Goal: Task Accomplishment & Management: Manage account settings

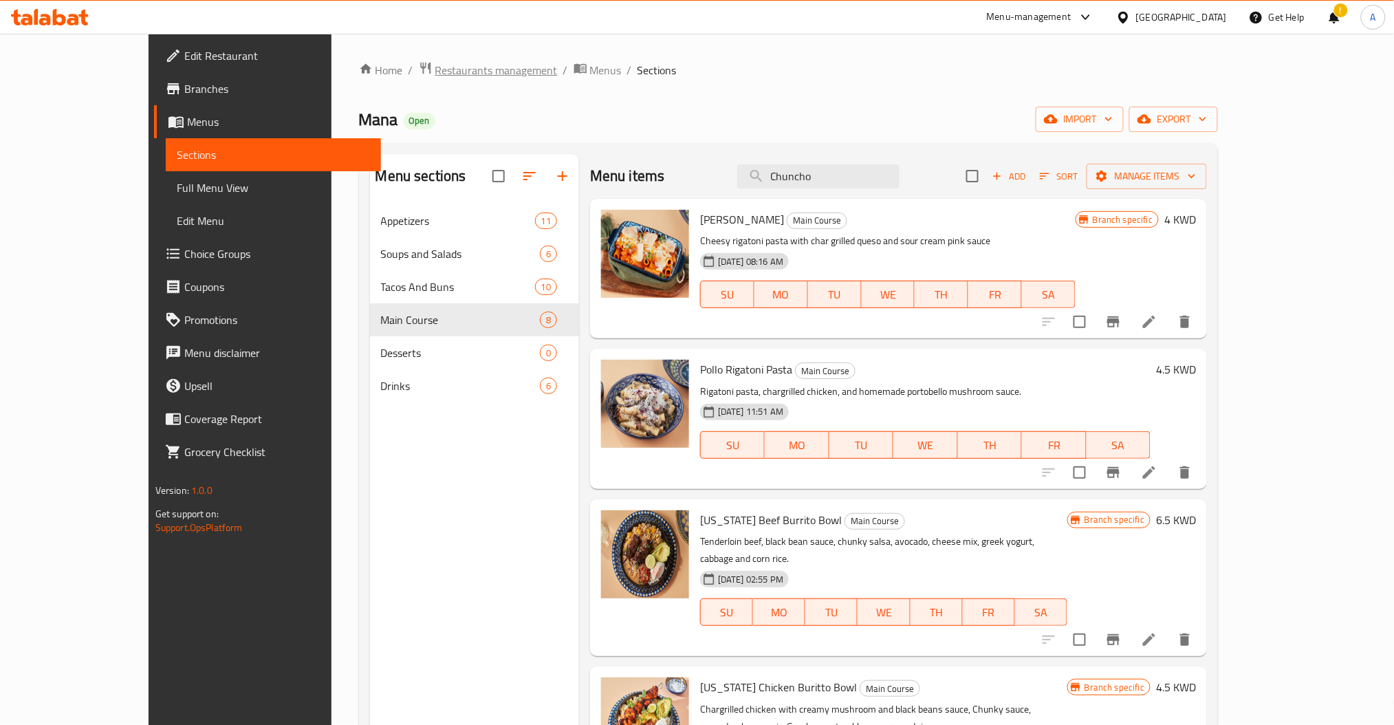
scroll to position [528, 0]
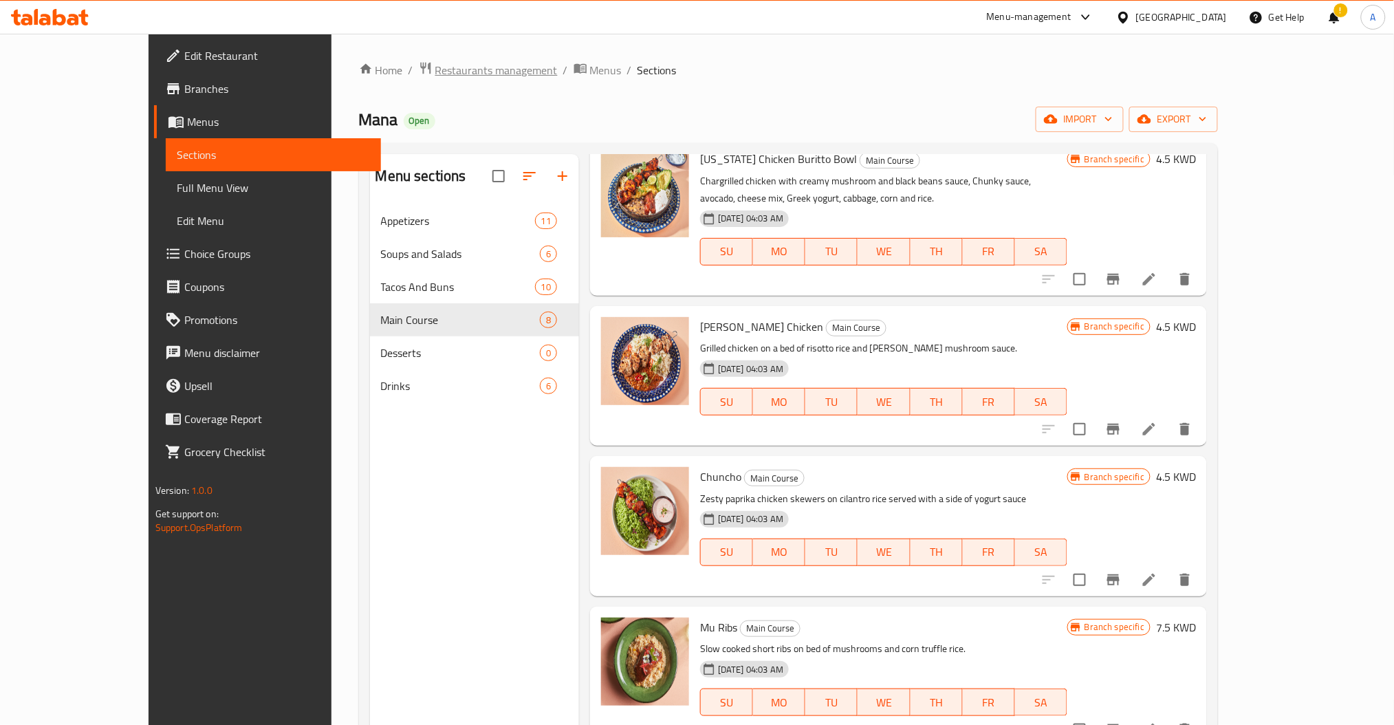
click at [435, 76] on span "Restaurants management" at bounding box center [496, 70] width 122 height 17
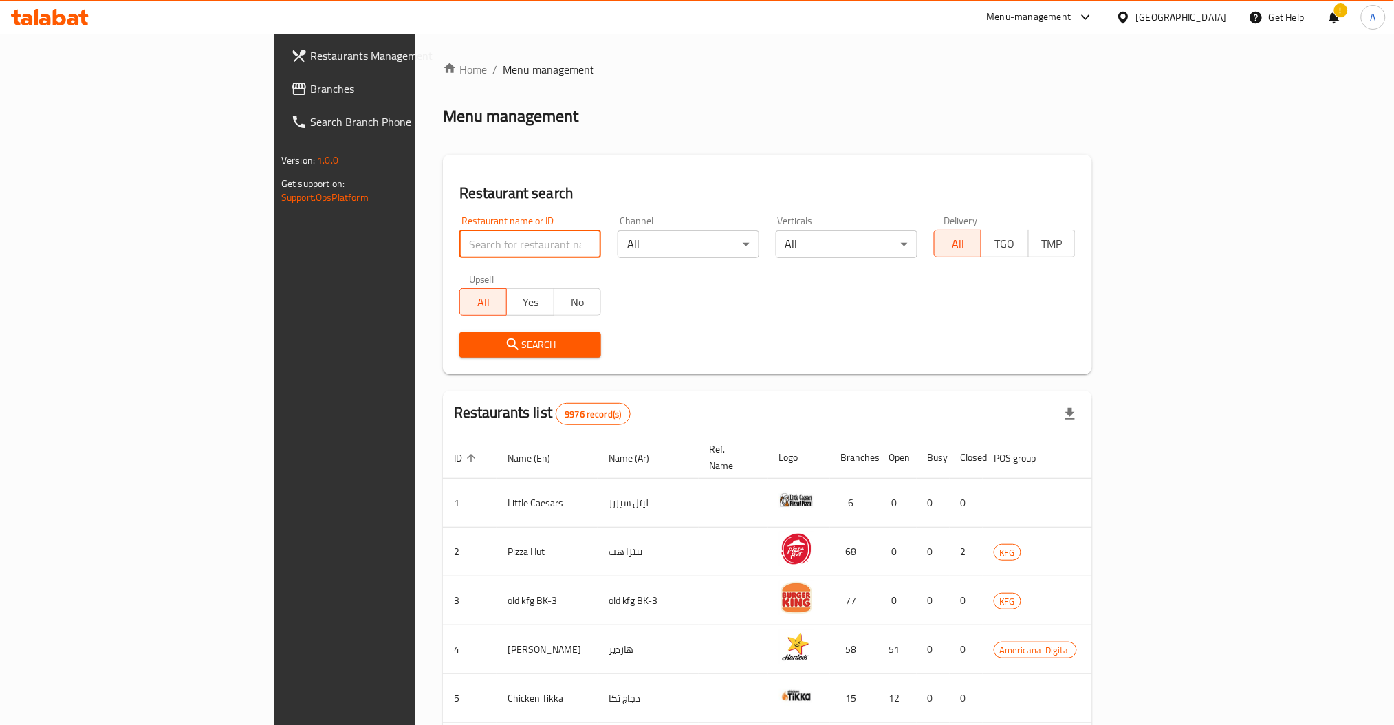
click at [459, 246] on input "search" at bounding box center [530, 244] width 142 height 28
paste input "410"
type input "410"
click button "Search" at bounding box center [530, 344] width 142 height 25
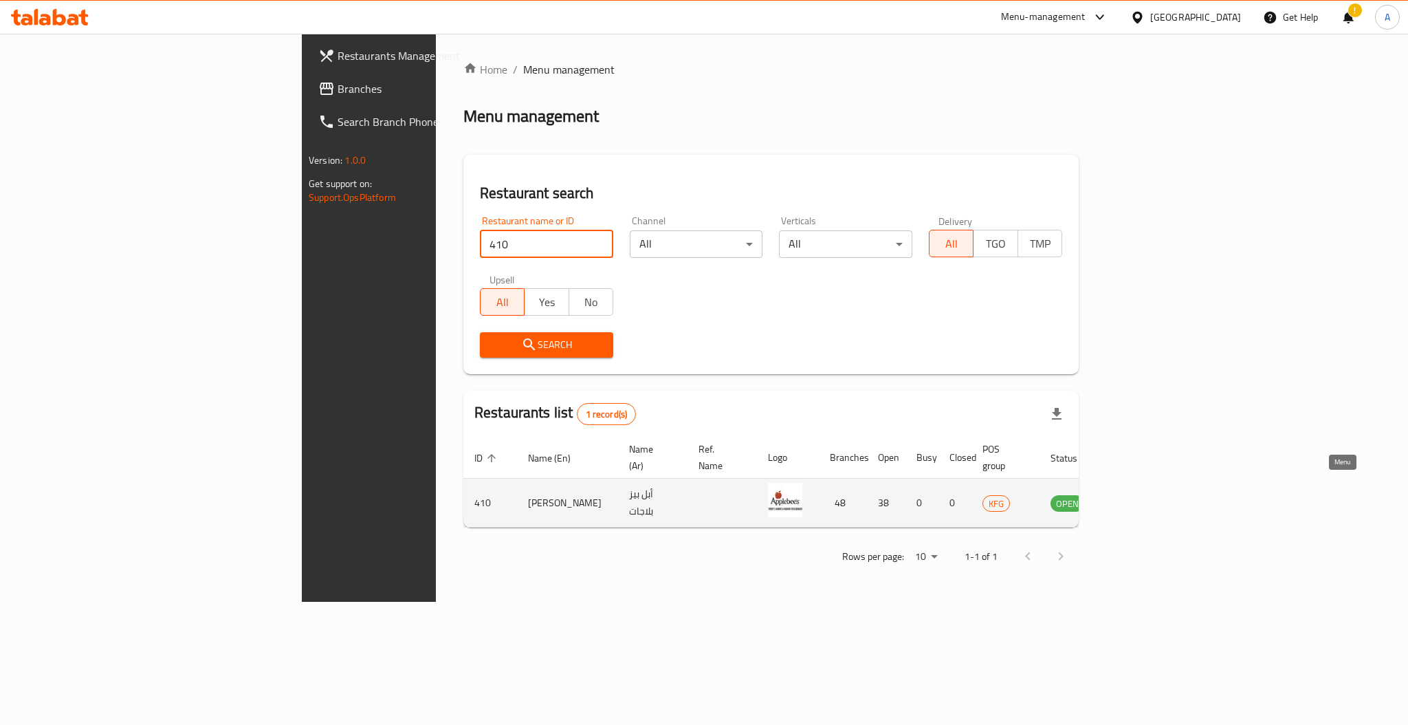
click at [1139, 498] on icon "enhanced table" at bounding box center [1131, 504] width 15 height 12
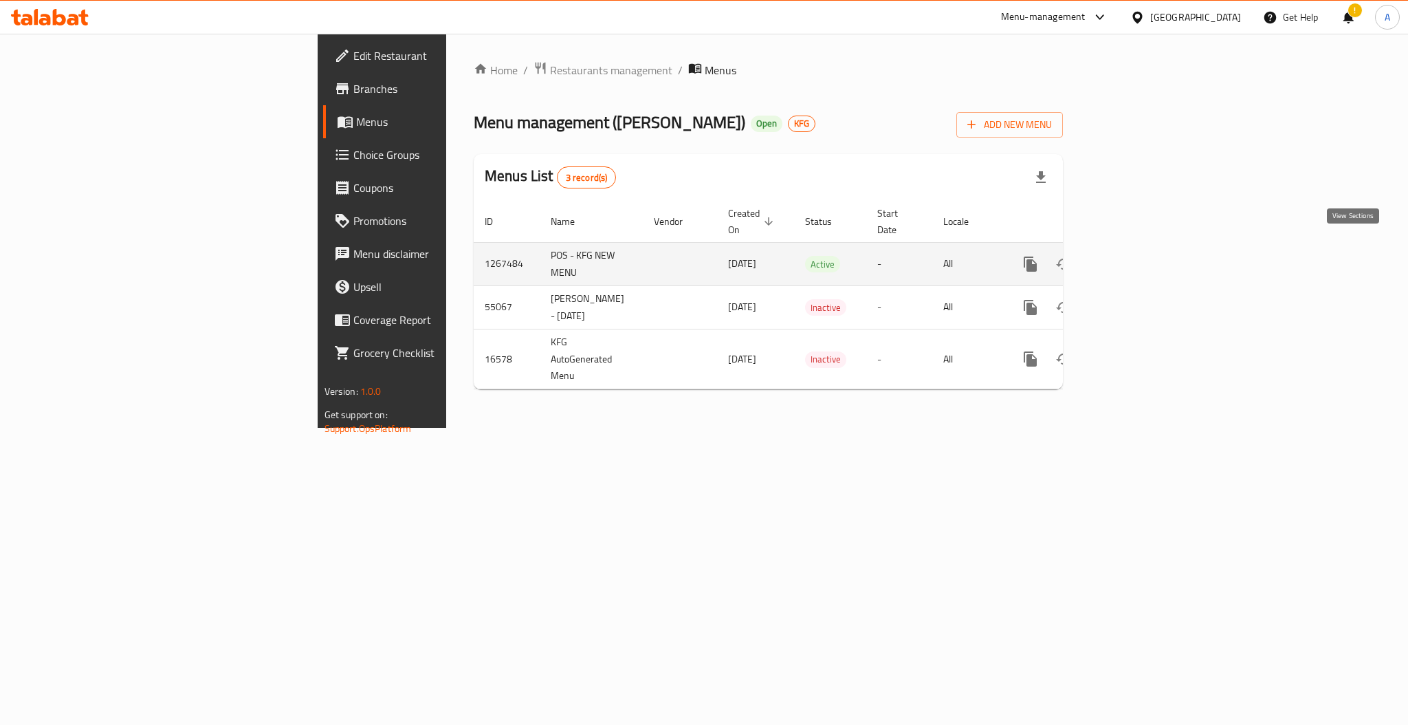
click at [1136, 258] on icon "enhanced table" at bounding box center [1130, 264] width 12 height 12
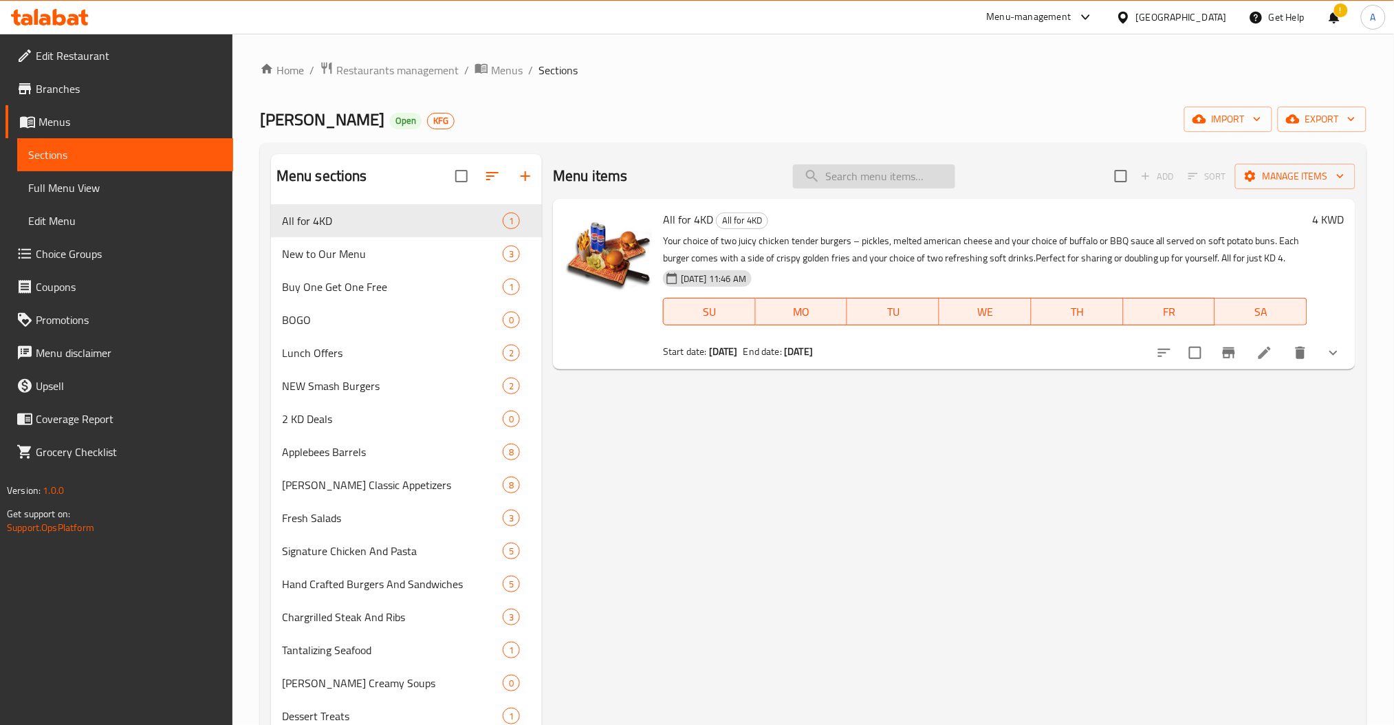
click at [888, 187] on input "search" at bounding box center [874, 176] width 162 height 24
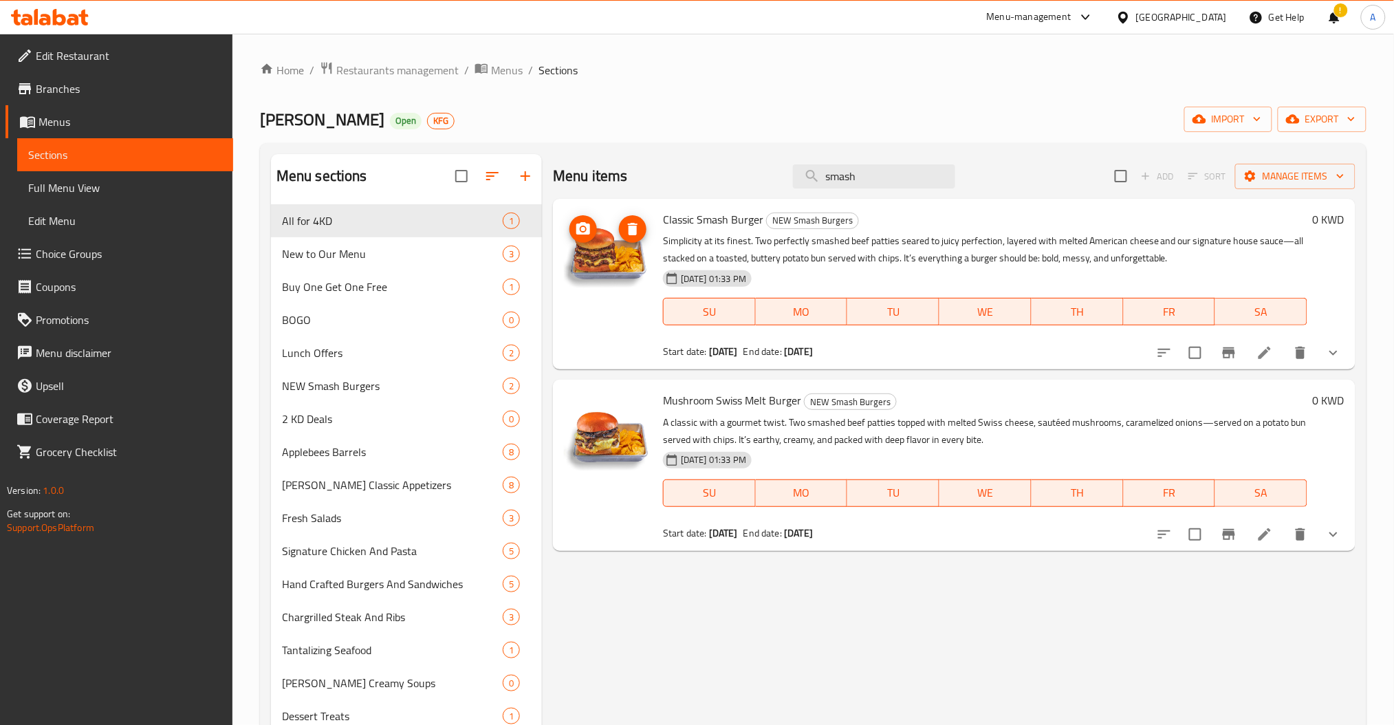
click at [582, 236] on icon "upload picture" at bounding box center [583, 229] width 17 height 17
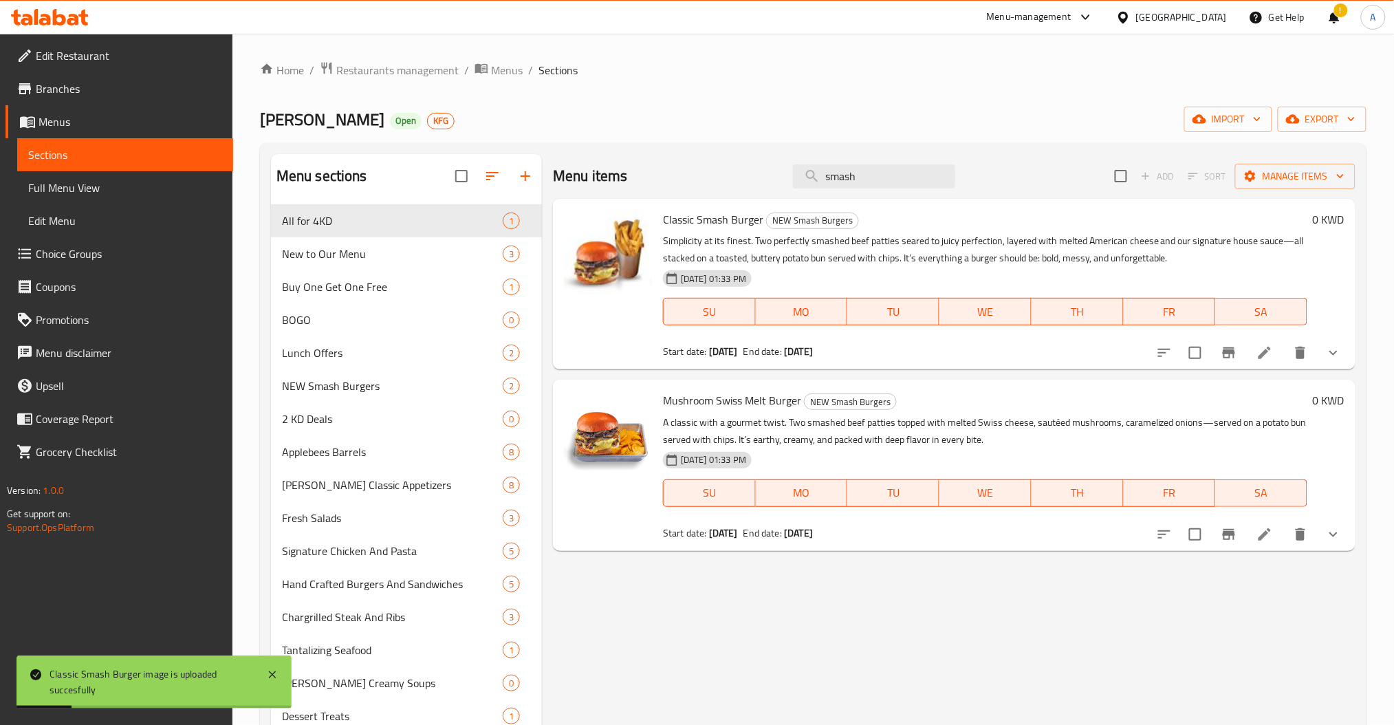
click at [880, 163] on div "Menu items smash Add Sort Manage items" at bounding box center [954, 176] width 803 height 45
click at [886, 180] on input "smash" at bounding box center [874, 176] width 162 height 24
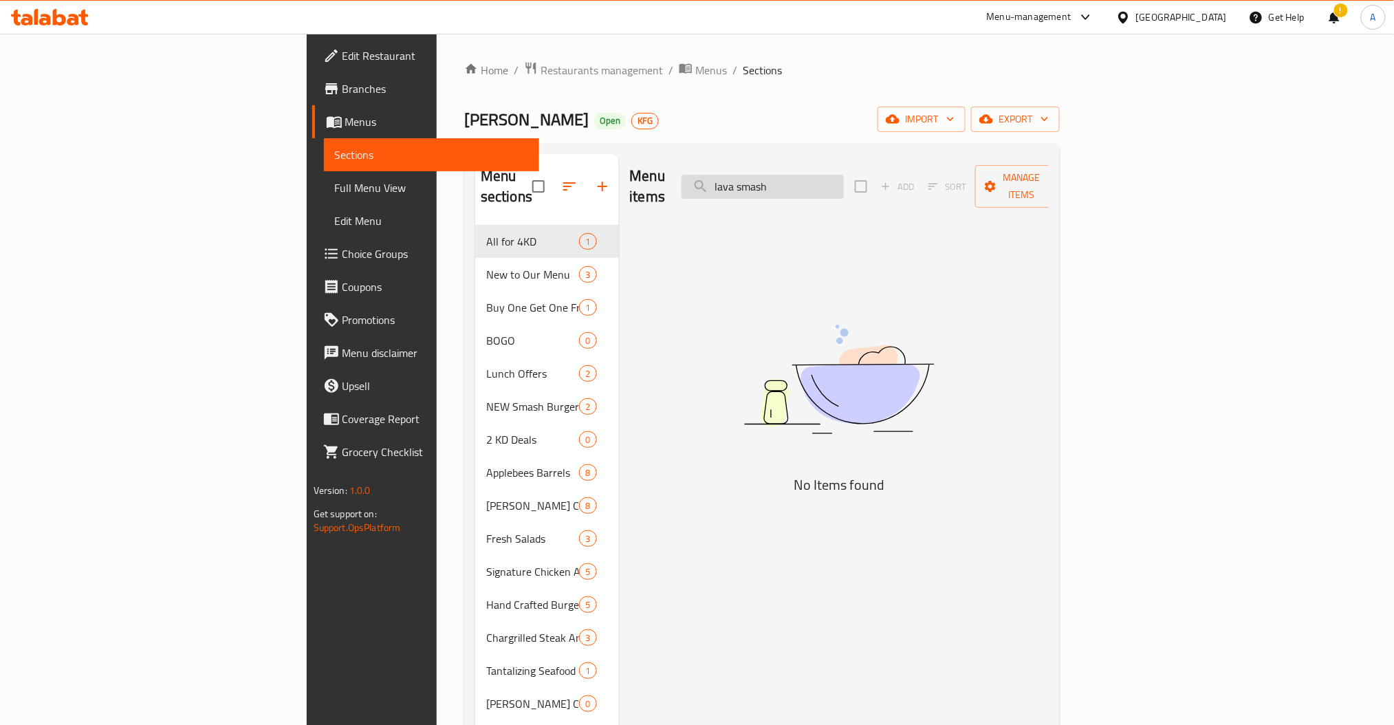
type input "lava smash"
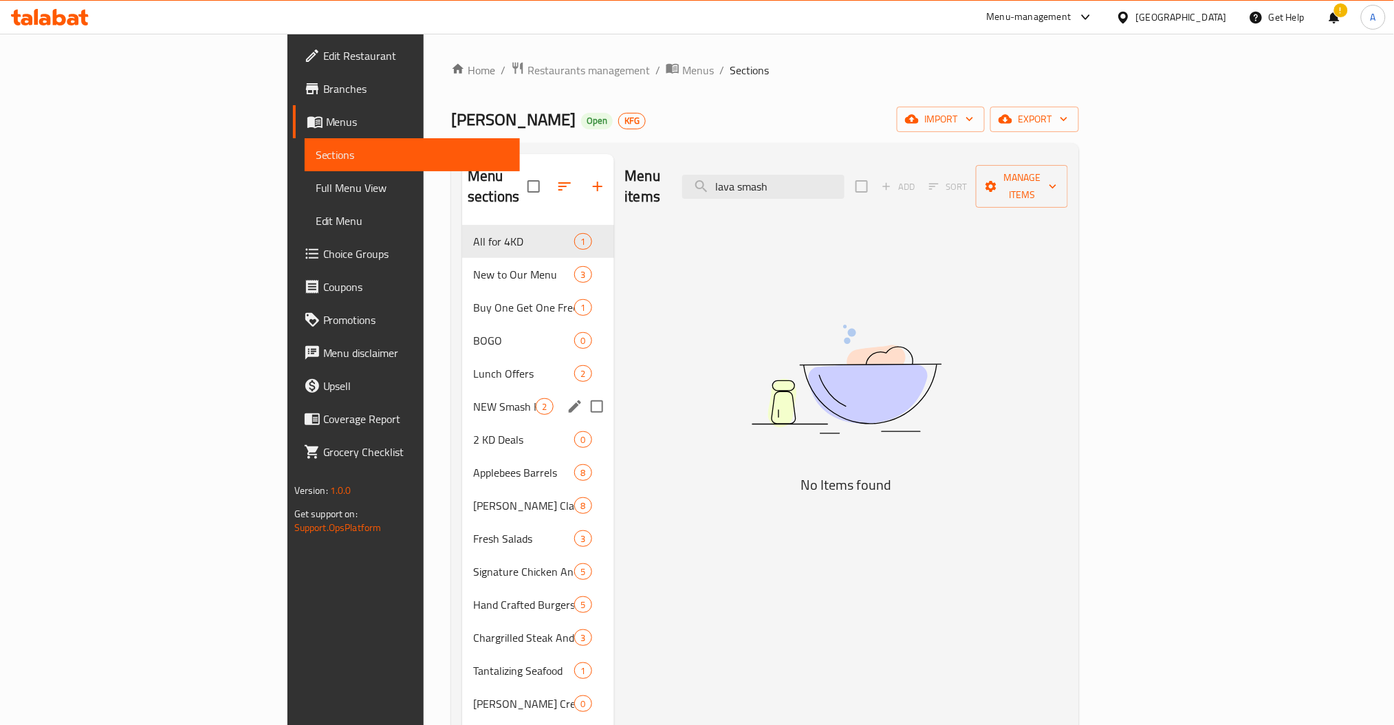
click at [462, 390] on div "NEW Smash Burgers 2" at bounding box center [537, 406] width 151 height 33
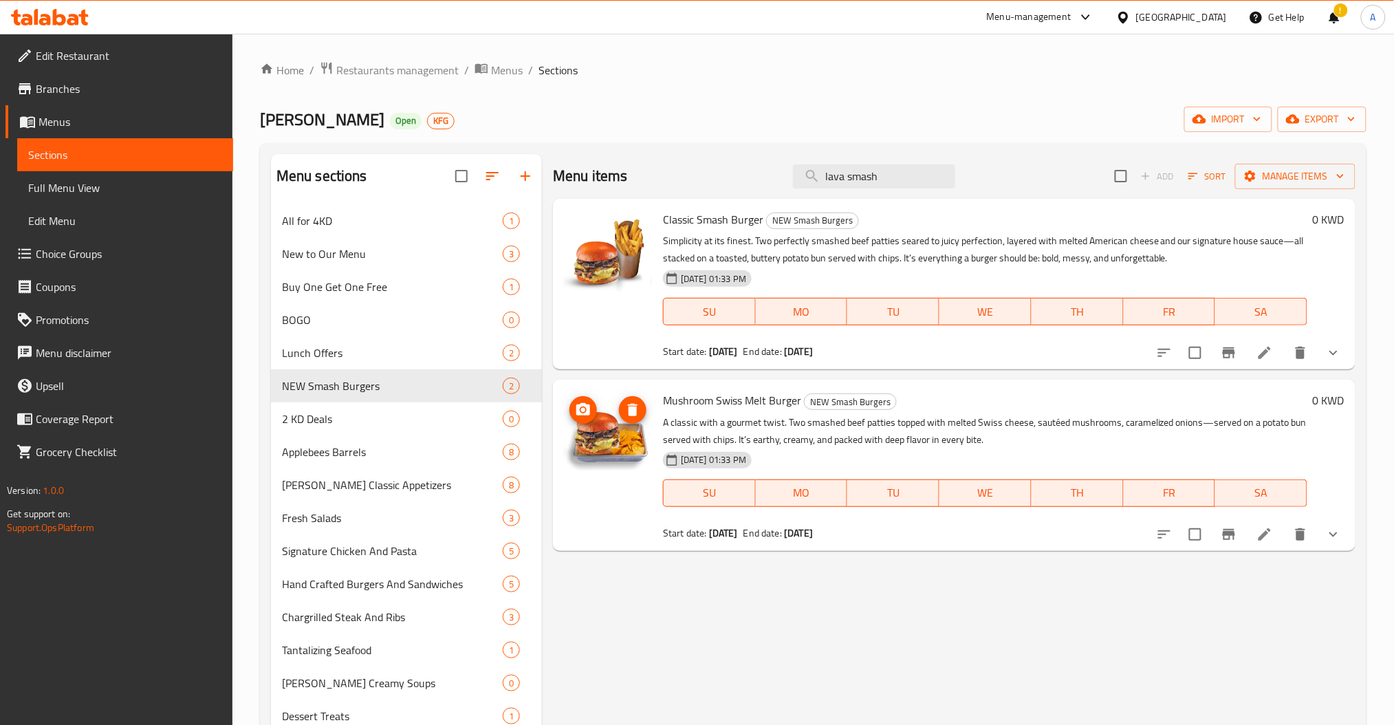
click at [580, 414] on icon "upload picture" at bounding box center [583, 409] width 14 height 12
